Goal: Information Seeking & Learning: Understand process/instructions

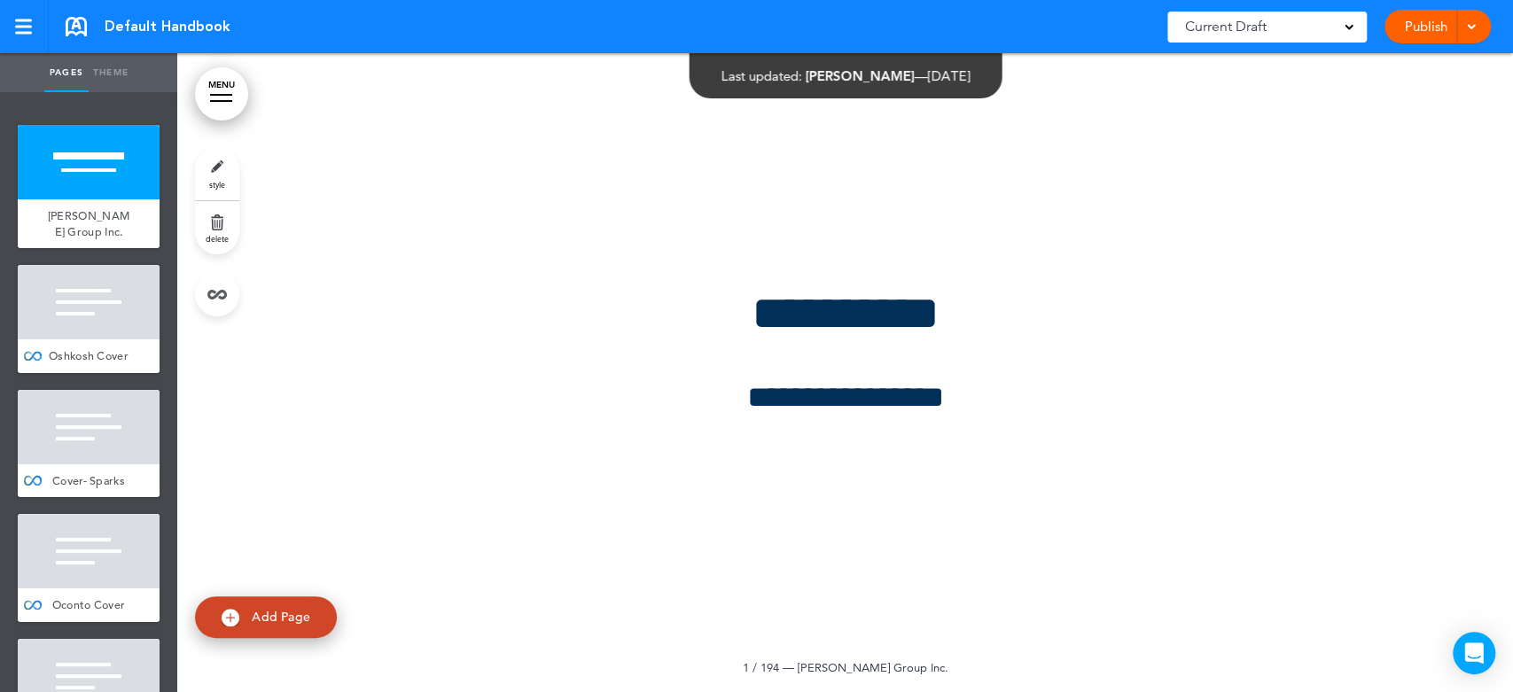
click at [219, 100] on div at bounding box center [221, 101] width 22 height 2
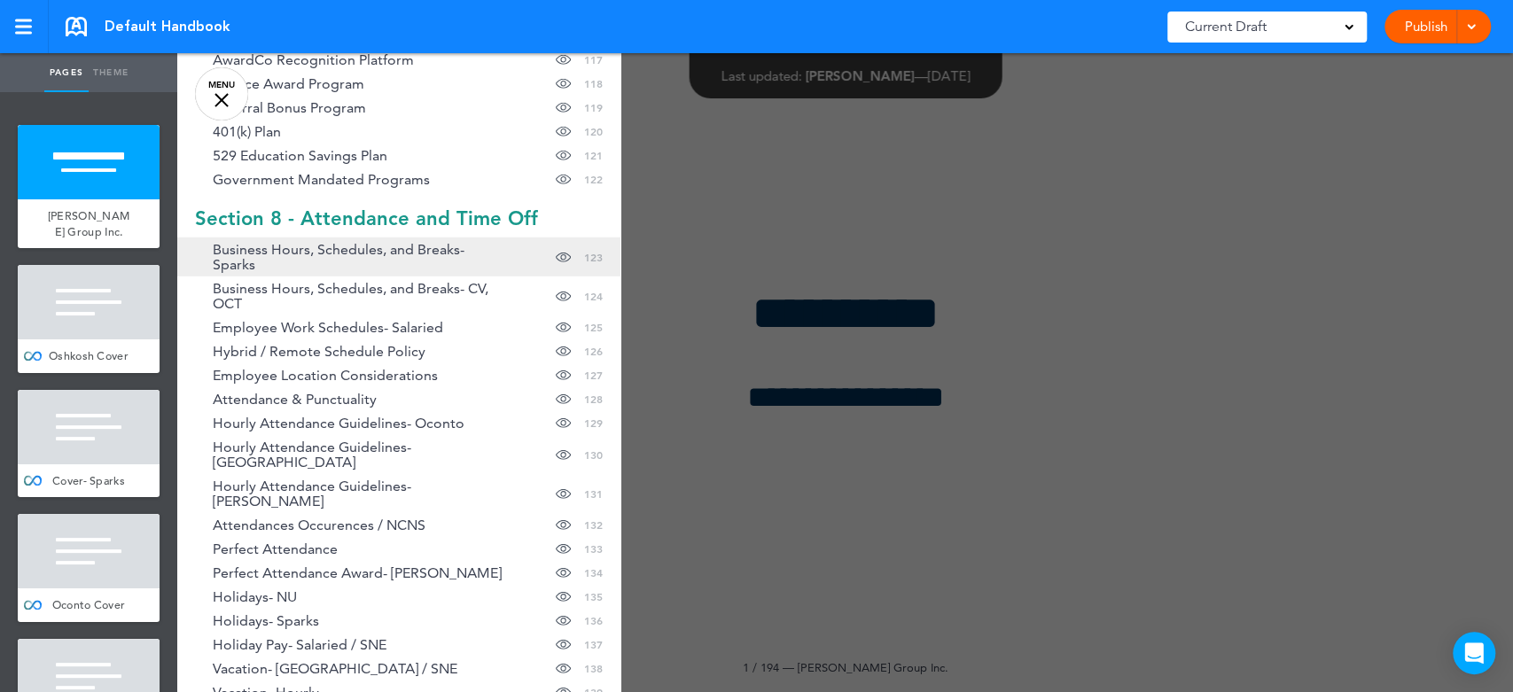
scroll to position [3446, 0]
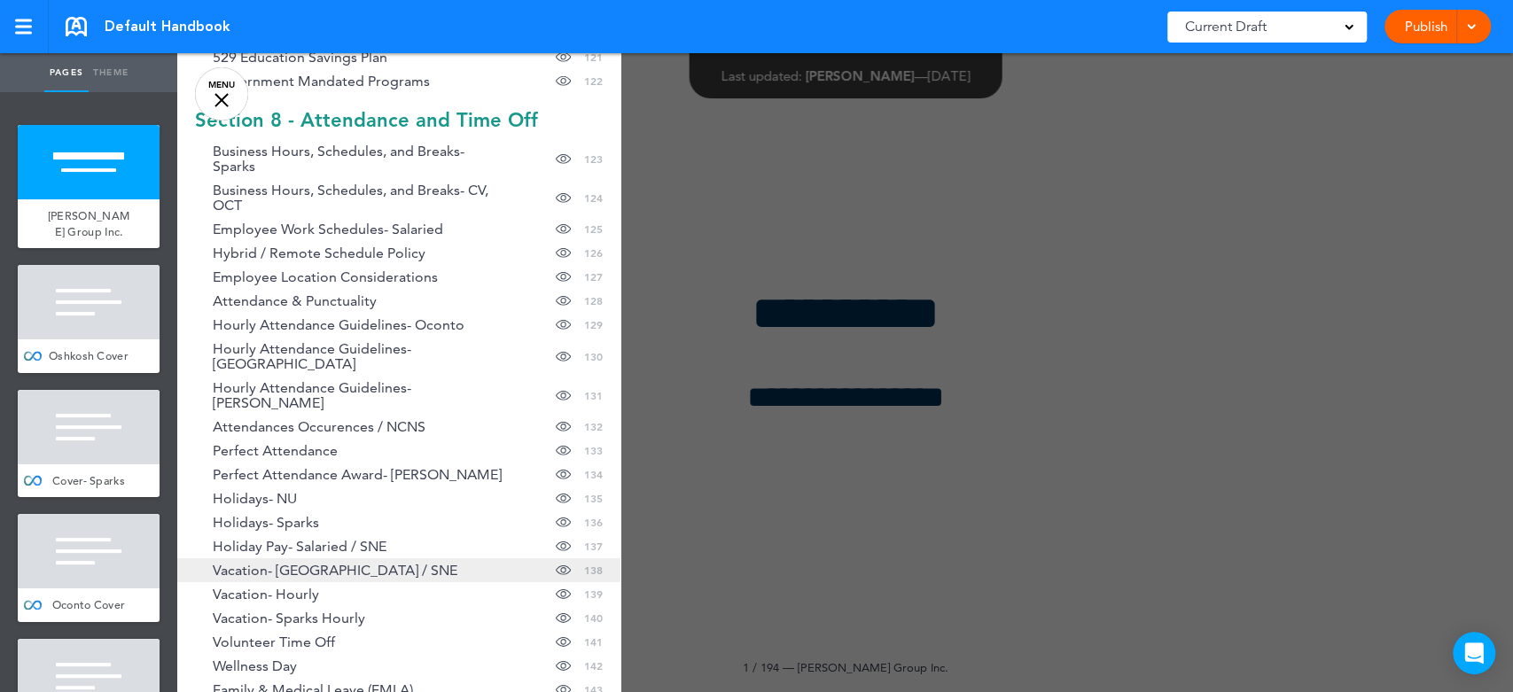
click at [327, 563] on span "Vacation- [GEOGRAPHIC_DATA] / SNE" at bounding box center [335, 570] width 245 height 15
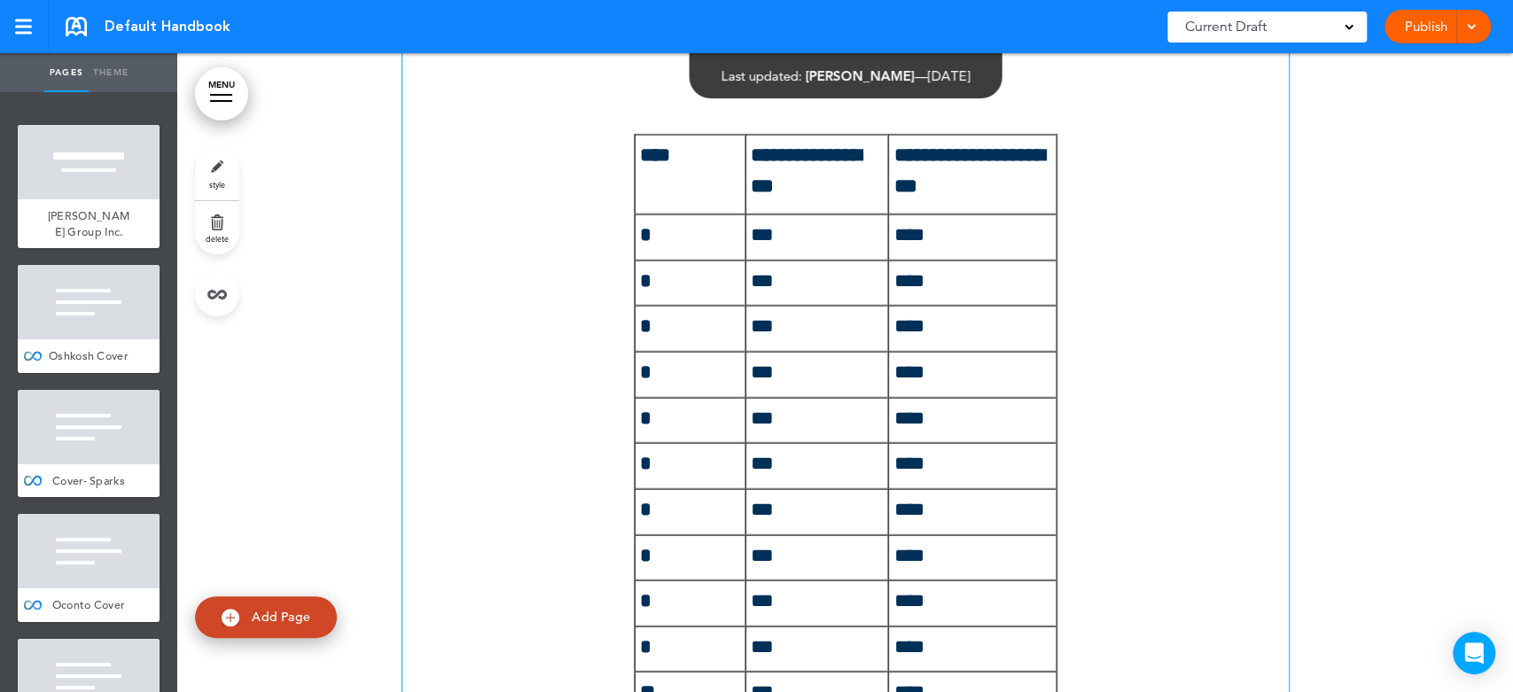
scroll to position [180569, 0]
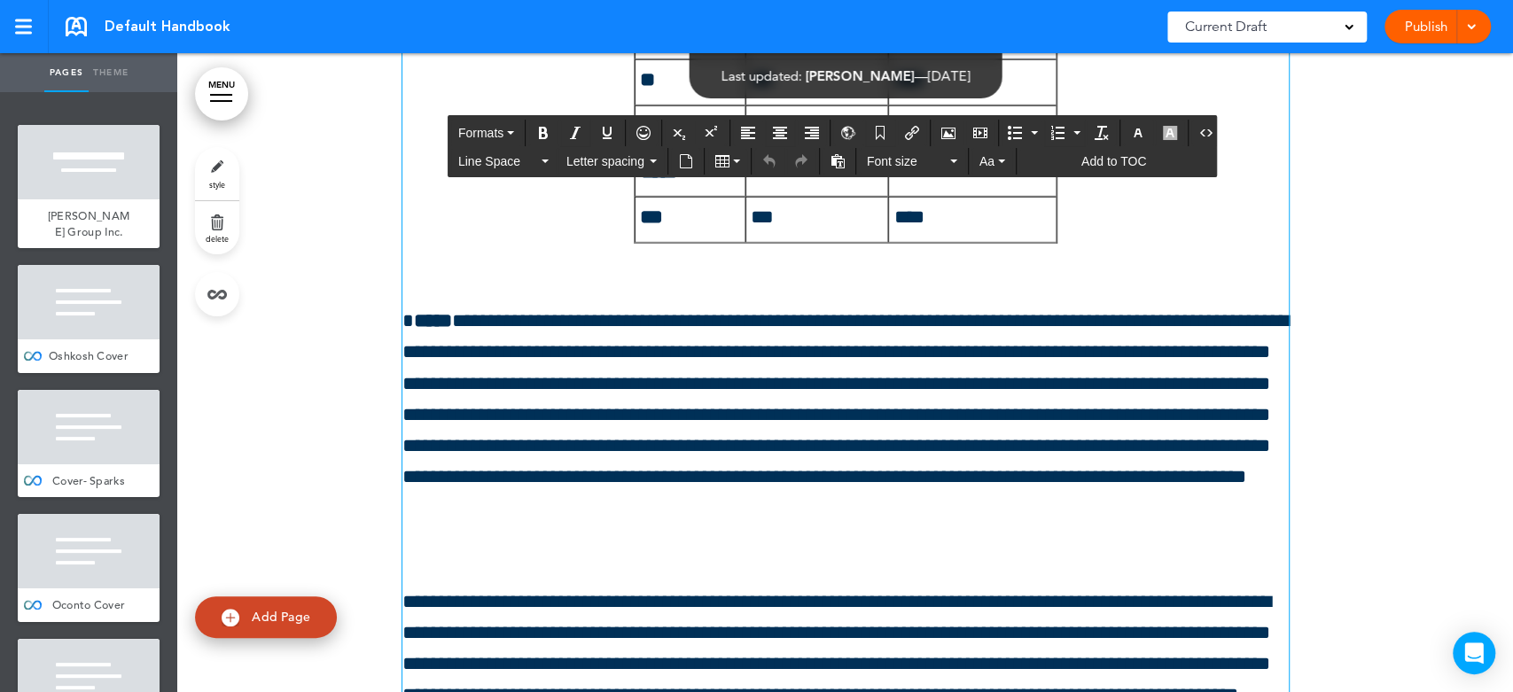
scroll to position [180780, 0]
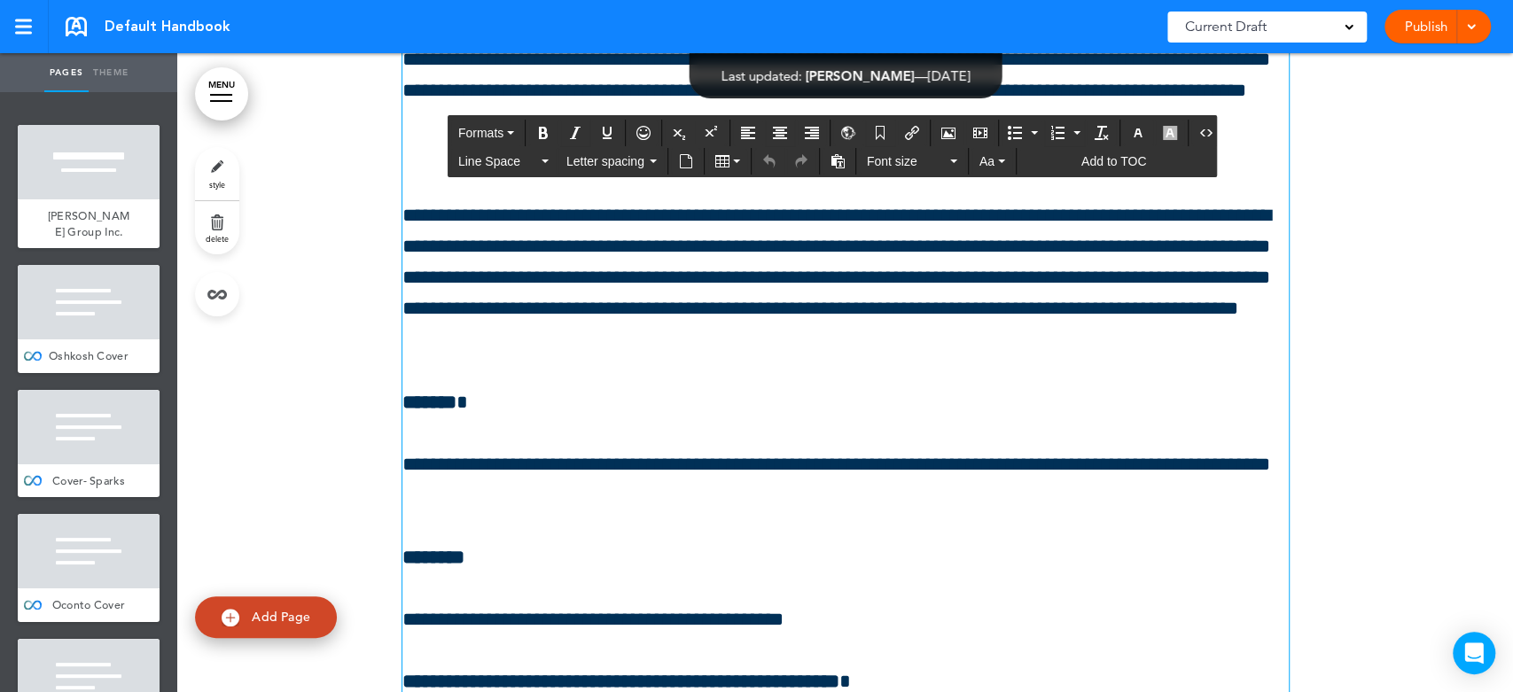
drag, startPoint x: 527, startPoint y: 245, endPoint x: 851, endPoint y: 730, distance: 584.1
click at [851, 691] on html "Make this page common so it is available in other handbooks. This handbook [GEO…" at bounding box center [756, 346] width 1513 height 692
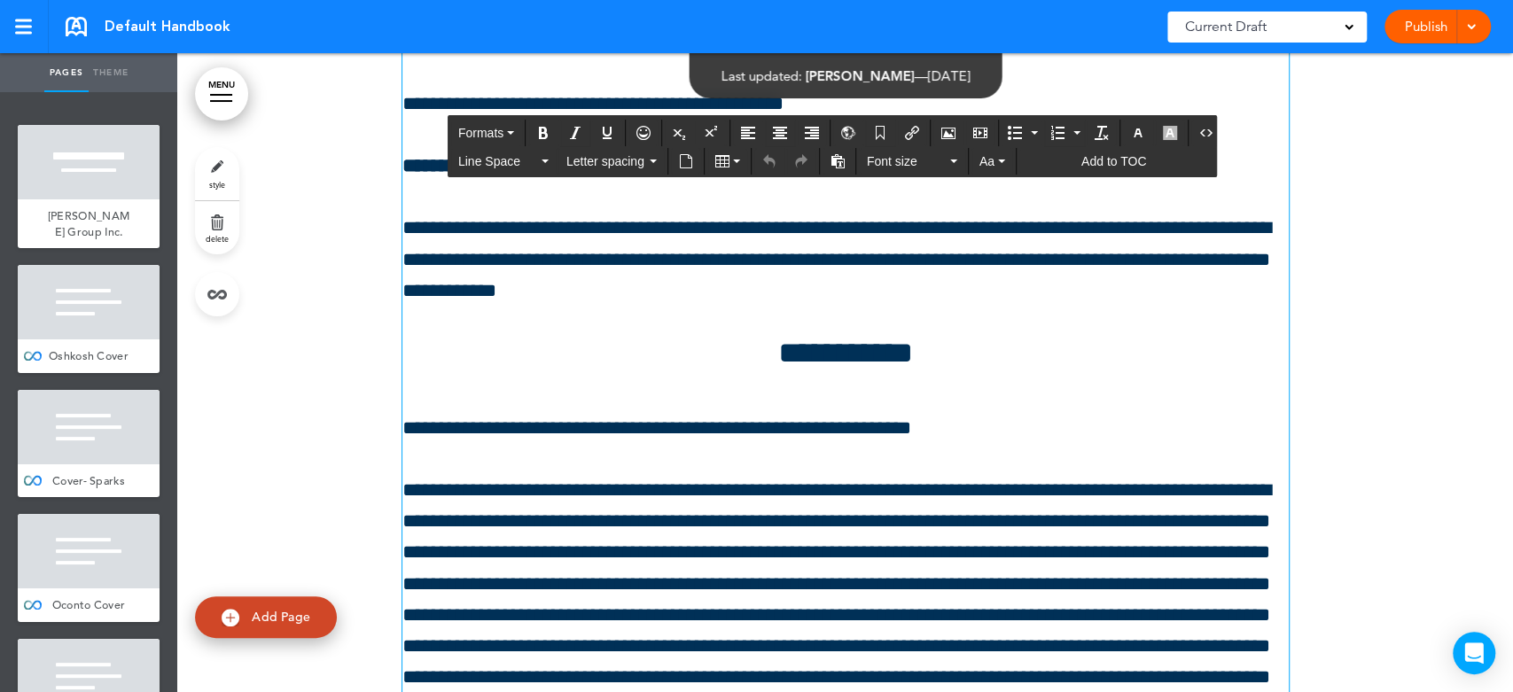
scroll to position [181467, 0]
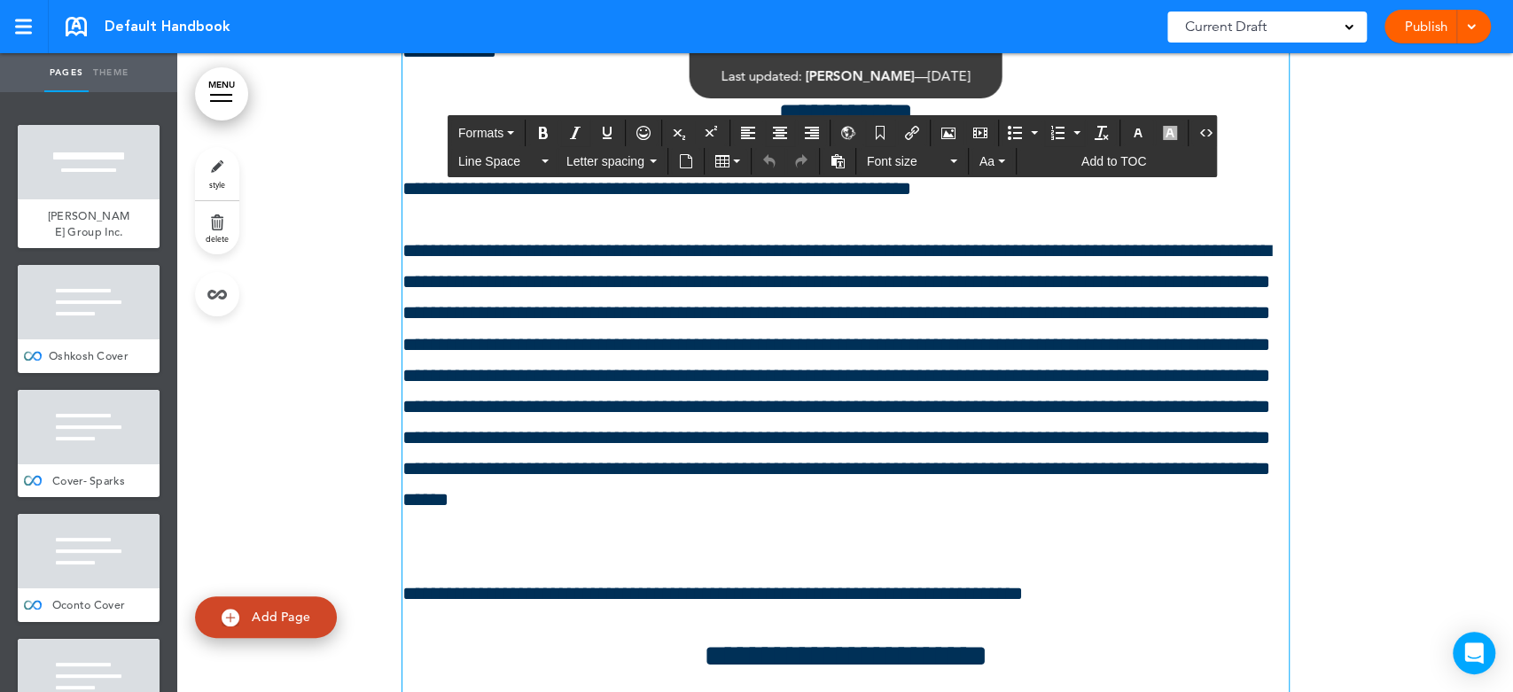
drag, startPoint x: 523, startPoint y: 316, endPoint x: 1021, endPoint y: 493, distance: 528.5
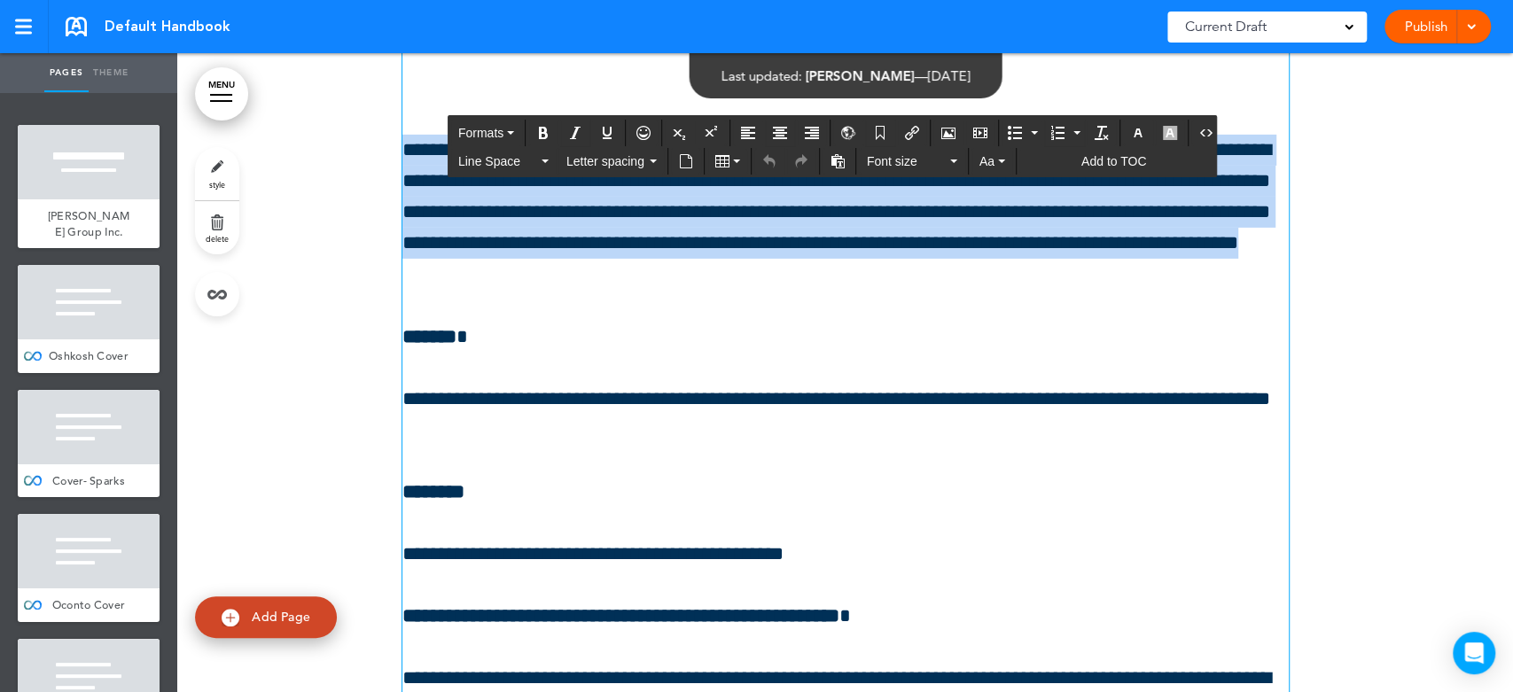
scroll to position [180057, 0]
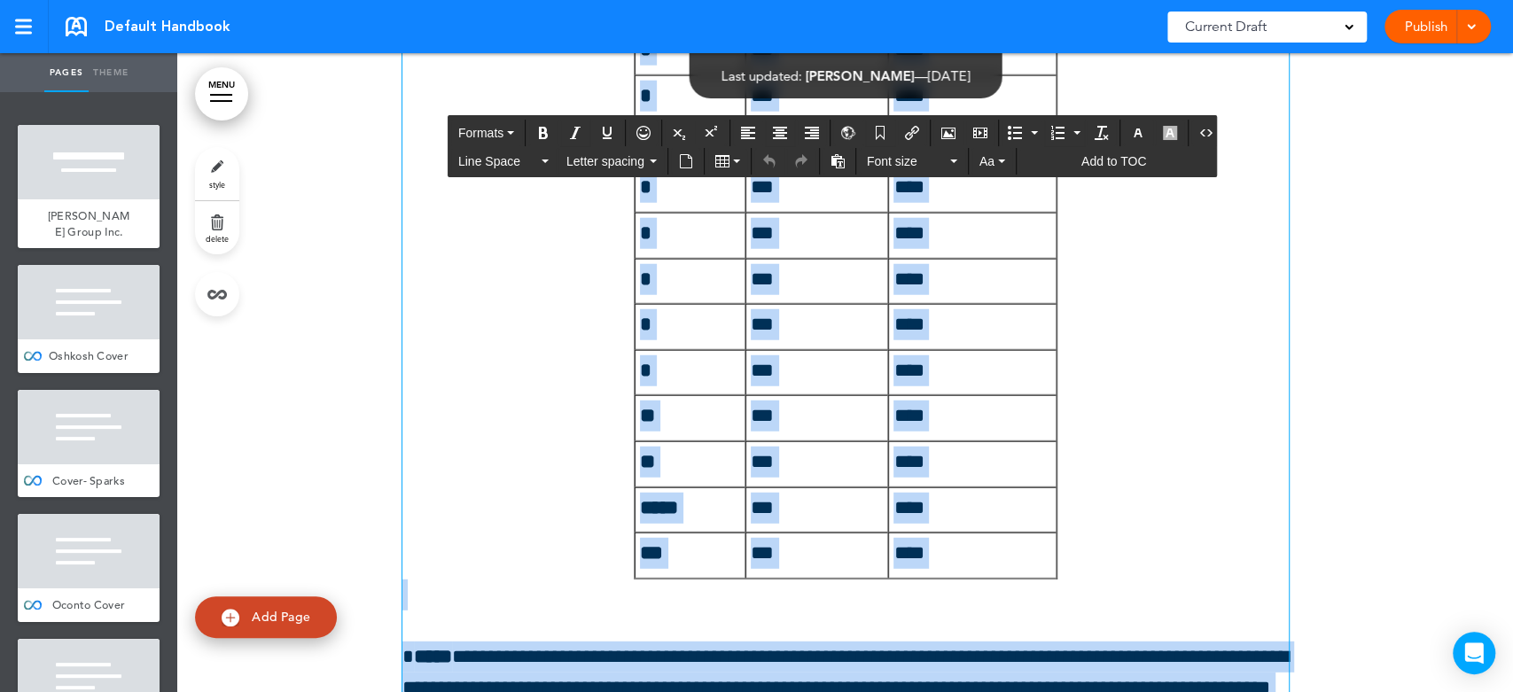
copy div "**********"
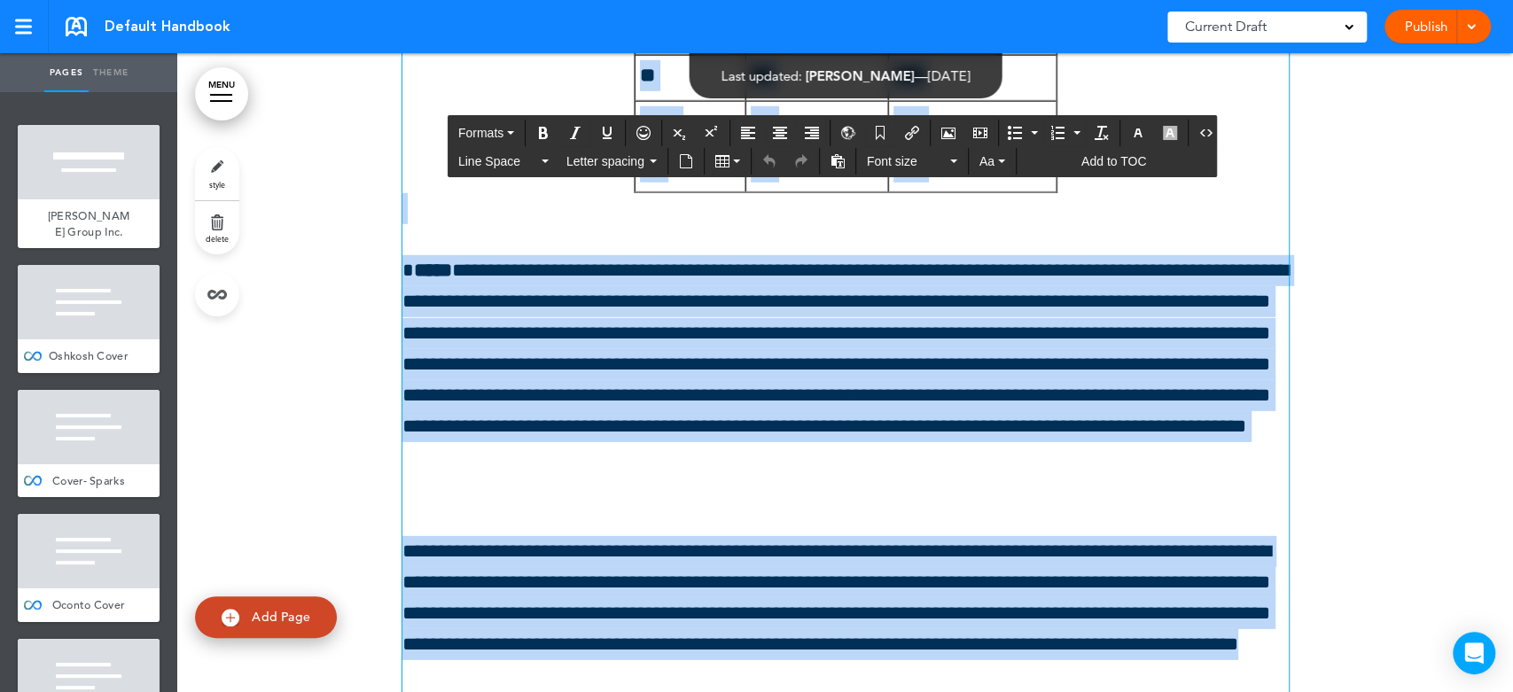
scroll to position [180648, 0]
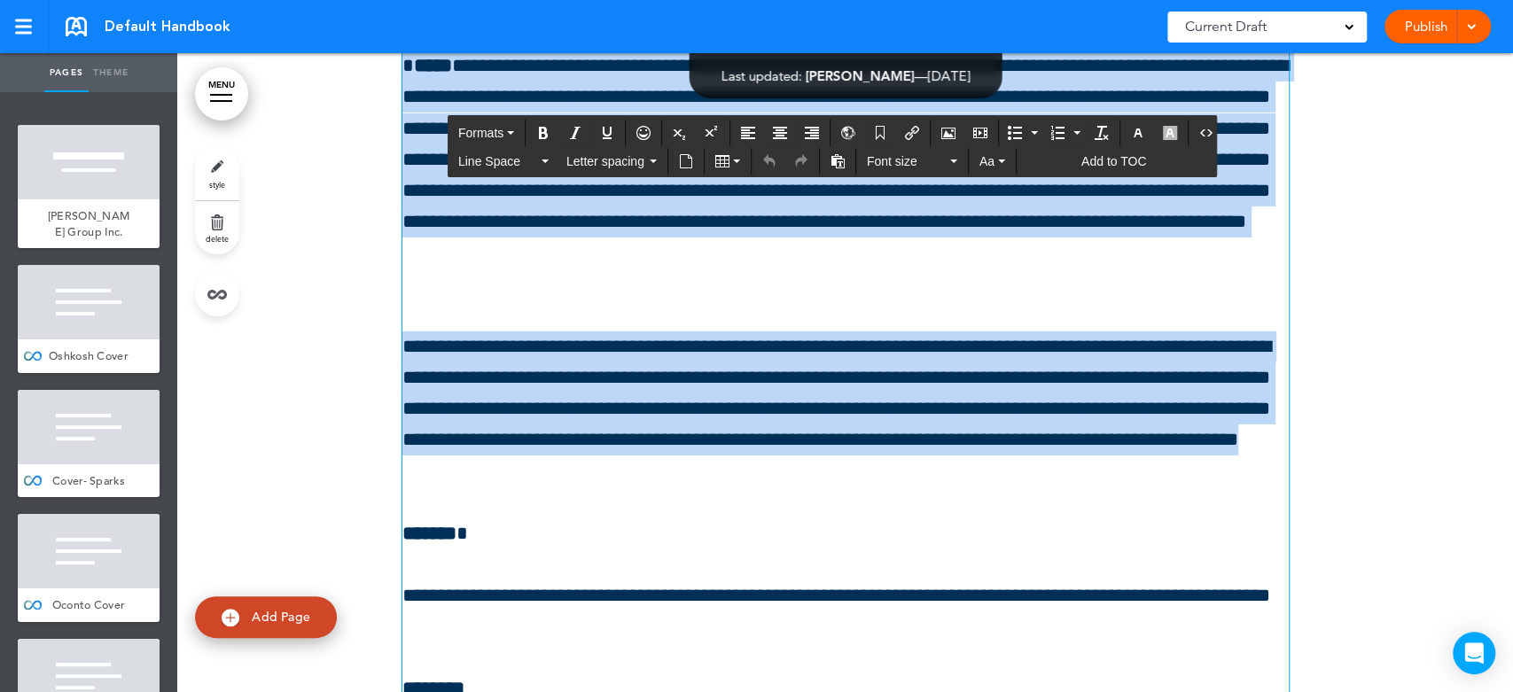
click at [1387, 391] on div at bounding box center [845, 168] width 1336 height 3803
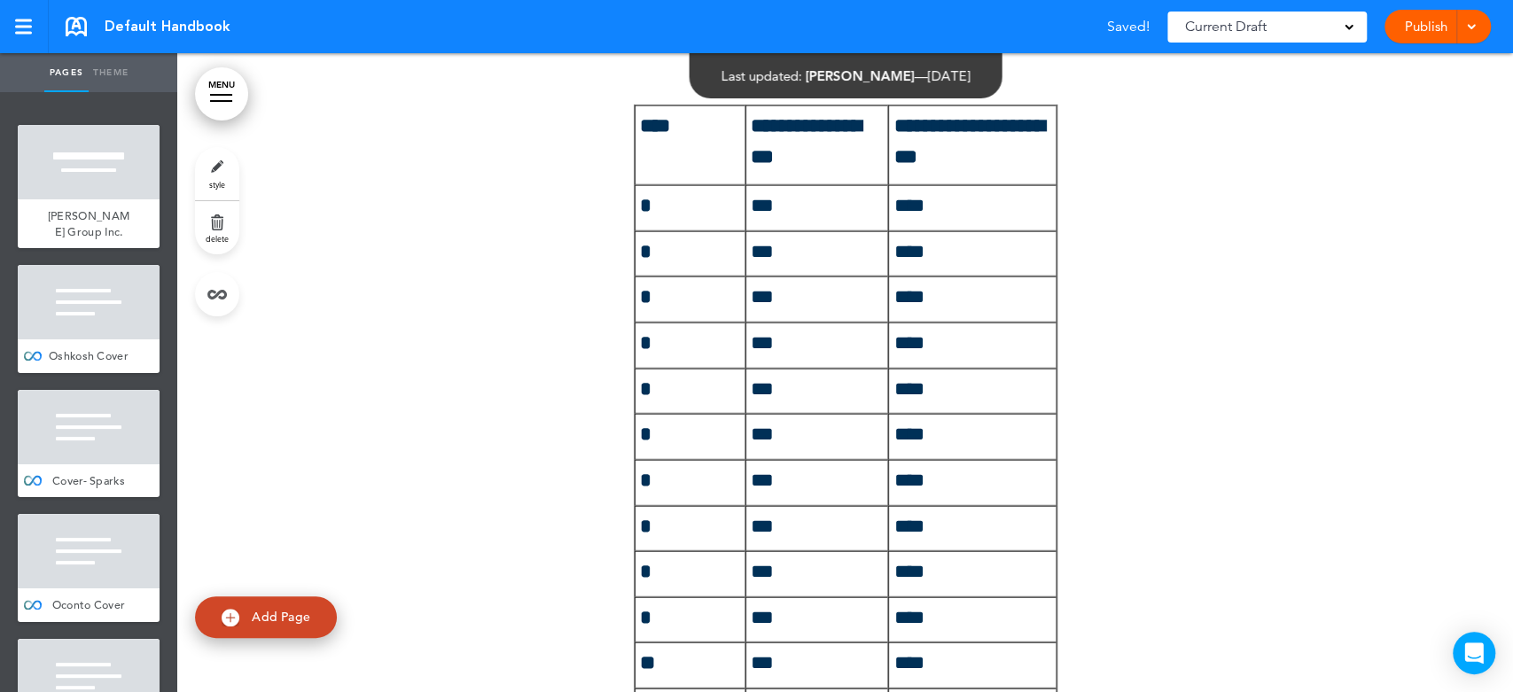
scroll to position [179565, 0]
